Goal: Check status: Check status

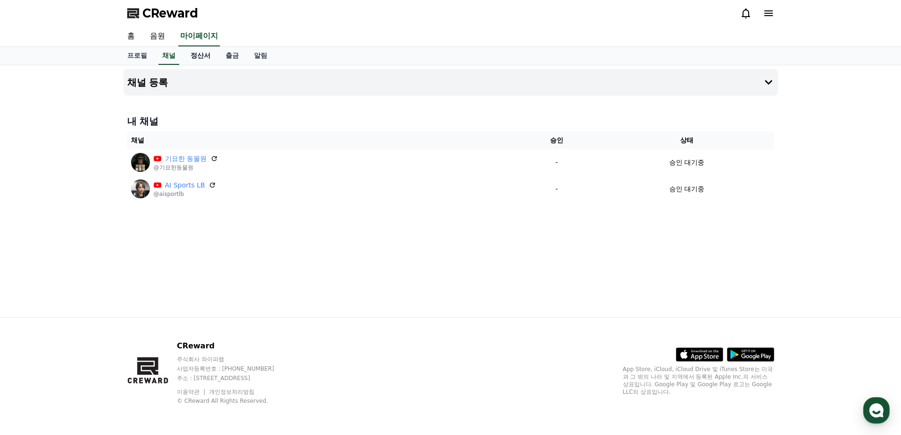
click at [197, 57] on link "정산서" at bounding box center [200, 56] width 35 height 18
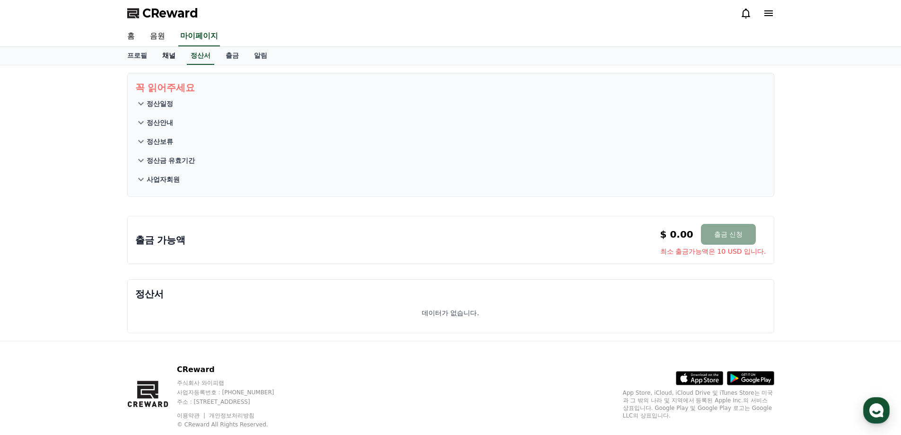
click at [168, 59] on link "채널" at bounding box center [169, 56] width 28 height 18
